Goal: Information Seeking & Learning: Learn about a topic

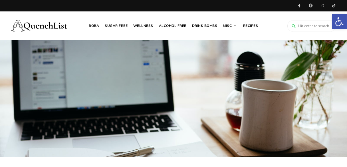
click at [123, 28] on link "Sugar free" at bounding box center [116, 25] width 29 height 29
click at [307, 27] on input "search" at bounding box center [312, 26] width 49 height 11
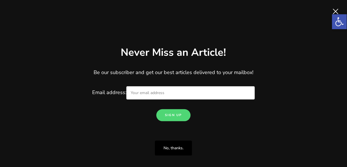
click at [338, 9] on span "Close" at bounding box center [335, 11] width 11 height 11
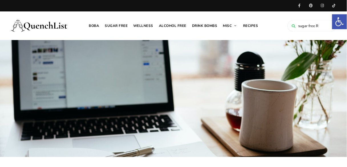
click at [320, 27] on input "sugar free R" at bounding box center [312, 26] width 49 height 11
type input "sugar free RTDS Tea"
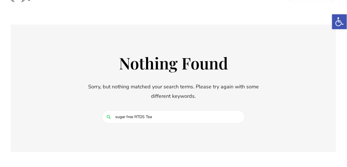
scroll to position [91, 0]
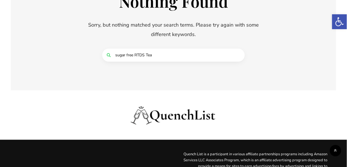
drag, startPoint x: 117, startPoint y: 54, endPoint x: 117, endPoint y: 58, distance: 3.7
click at [117, 54] on input "sugar free RTDS Tea" at bounding box center [173, 55] width 143 height 13
type input "Sugar Free RTDS Tea"
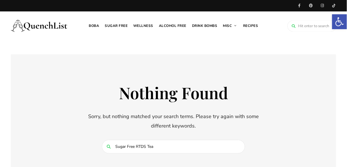
click at [48, 27] on img at bounding box center [39, 25] width 57 height 23
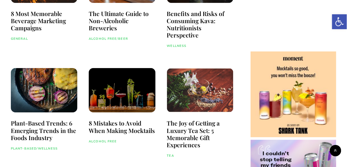
scroll to position [526, 0]
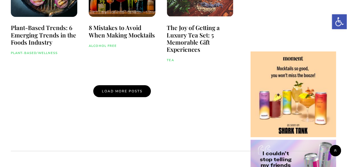
click at [109, 91] on span "Load More Posts" at bounding box center [122, 91] width 41 height 5
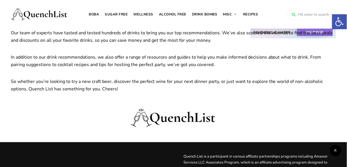
scroll to position [914, 0]
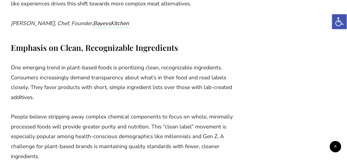
scroll to position [1328, 0]
